Goal: Check status: Check status

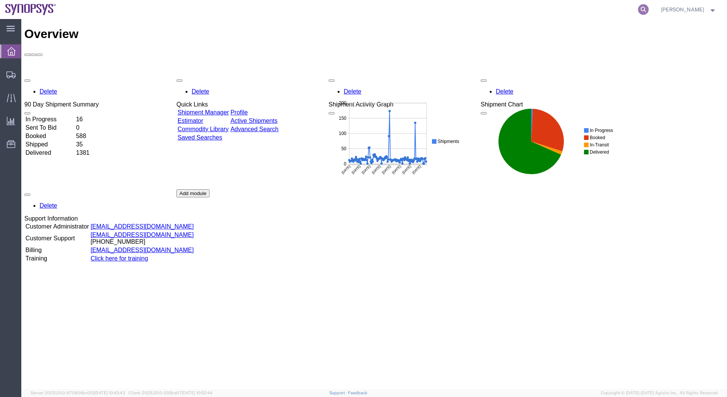
click at [638, 12] on icon at bounding box center [643, 9] width 11 height 11
click at [439, 10] on input "search" at bounding box center [522, 9] width 231 height 18
type input "56987102"
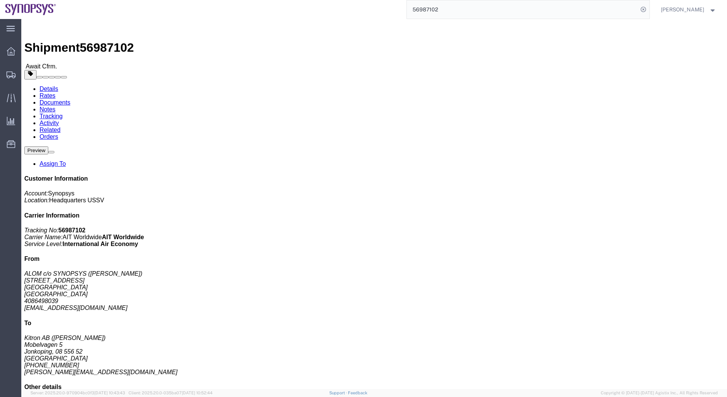
click link "Documents"
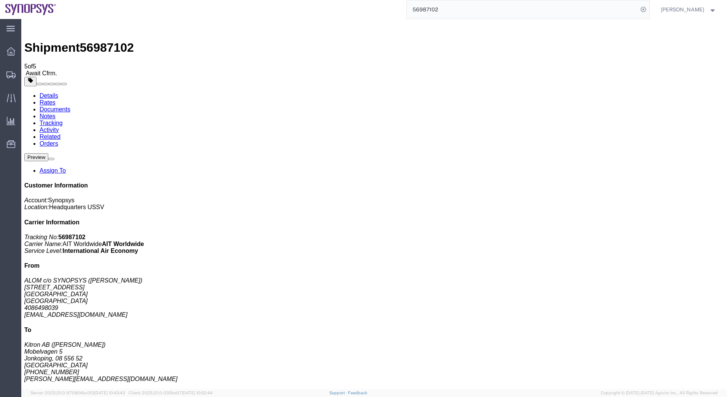
checkbox input "false"
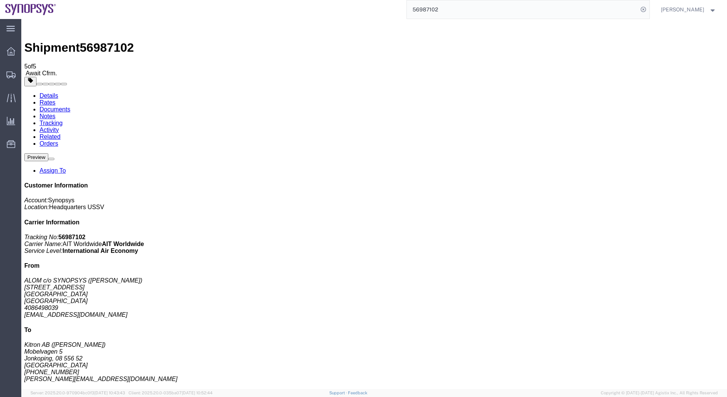
checkbox input "true"
